Goal: Transaction & Acquisition: Purchase product/service

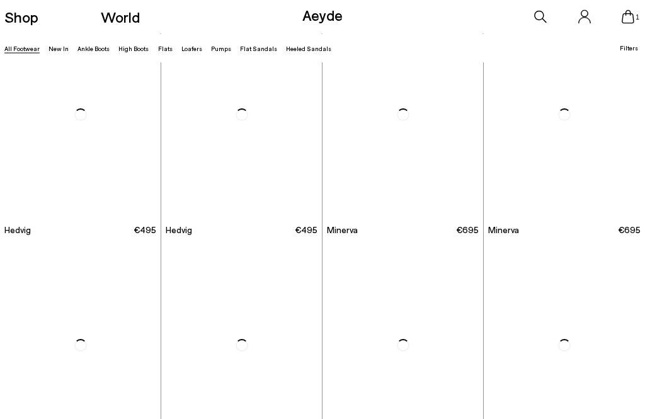
scroll to position [1156, 0]
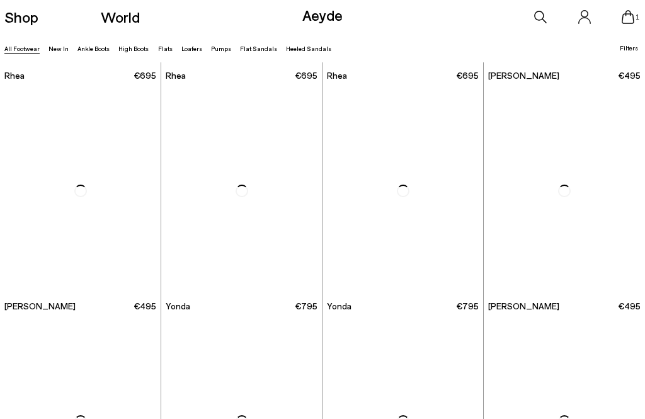
scroll to position [2132, 0]
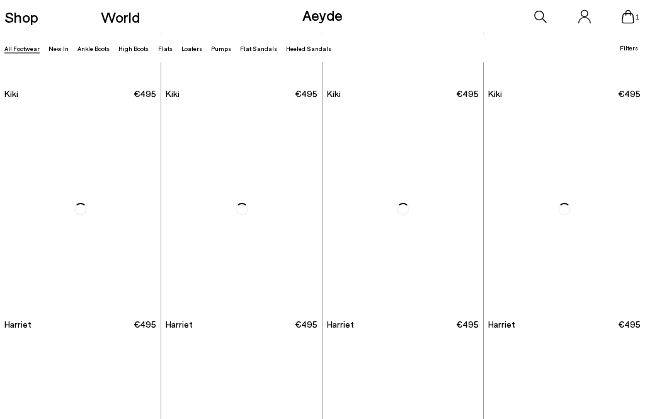
scroll to position [3642, 0]
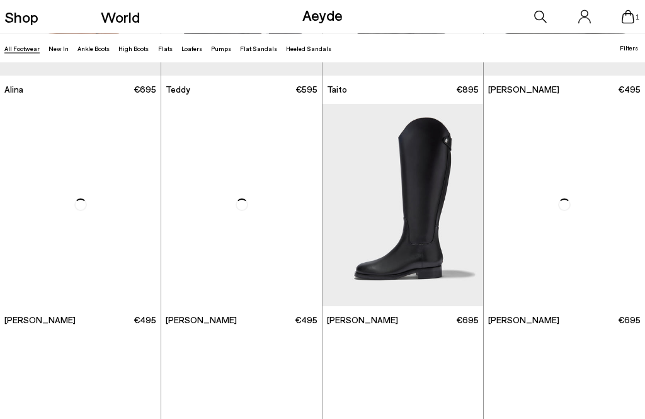
scroll to position [5259, 0]
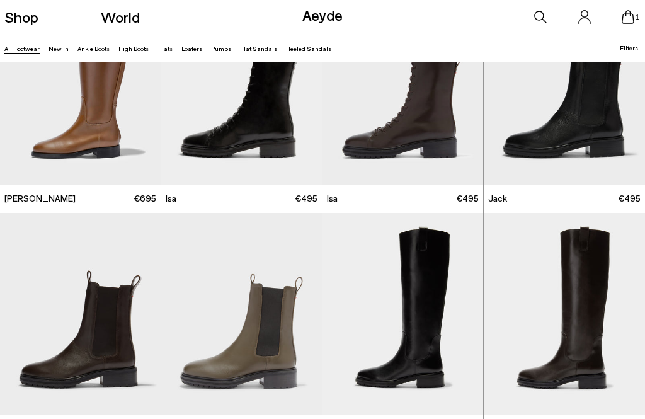
scroll to position [5708, 0]
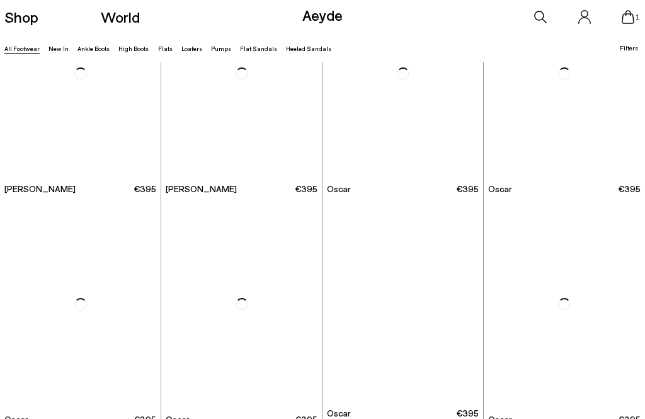
scroll to position [7920, 0]
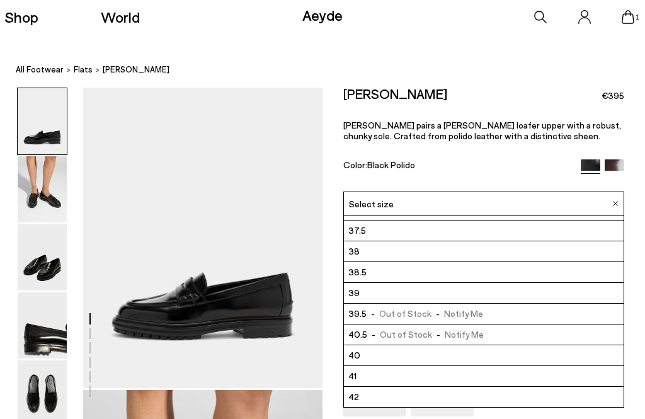
scroll to position [37, 0]
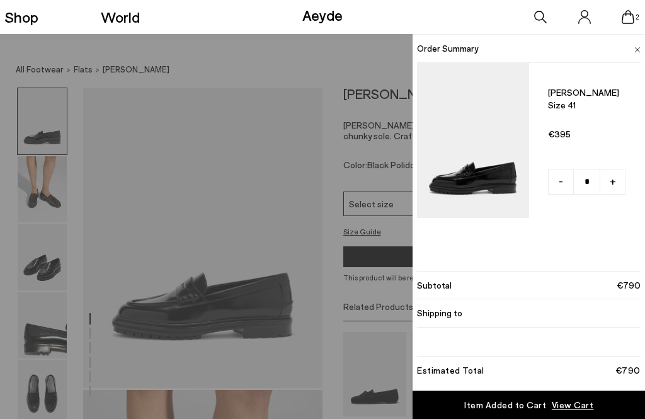
type input "*"
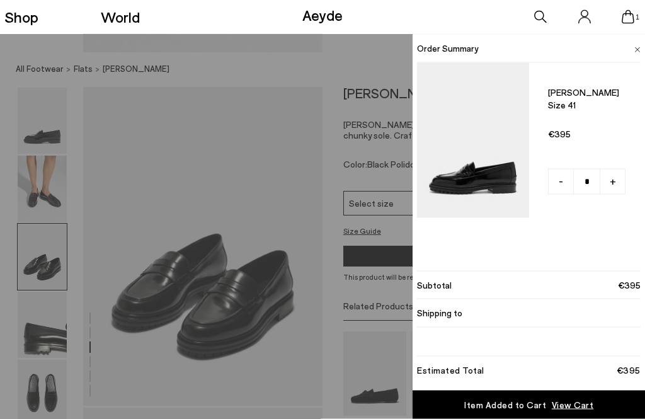
scroll to position [624, 0]
click at [630, 327] on li "Shipping to" at bounding box center [528, 313] width 223 height 28
click at [577, 411] on span "View Cart" at bounding box center [572, 404] width 42 height 13
